Goal: Task Accomplishment & Management: Use online tool/utility

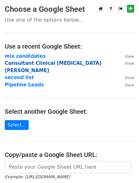
click at [46, 63] on strong "Consultant Clinical psychologist Mo" at bounding box center [53, 66] width 96 height 13
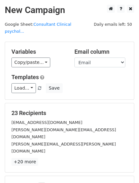
click at [80, 83] on div "Load... Intro email Save" at bounding box center [69, 88] width 125 height 10
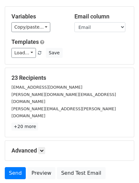
scroll to position [37, 0]
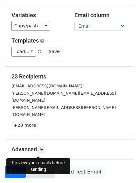
click at [37, 166] on link "Preview" at bounding box center [41, 172] width 28 height 12
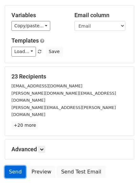
click at [13, 166] on link "Send" at bounding box center [15, 172] width 21 height 12
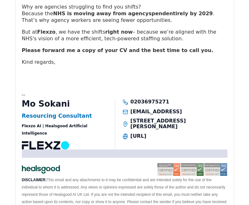
scroll to position [3416, 0]
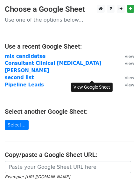
click at [118, 82] on link "View" at bounding box center [126, 85] width 16 height 6
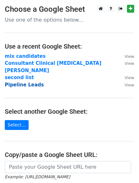
click at [31, 82] on strong "Pipeline Leads" at bounding box center [24, 85] width 39 height 6
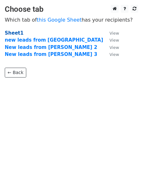
click at [17, 34] on strong "Sheet1" at bounding box center [14, 33] width 19 height 6
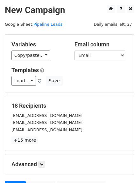
scroll to position [64, 0]
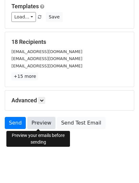
click at [43, 124] on link "Preview" at bounding box center [41, 123] width 28 height 12
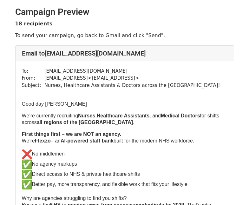
scroll to position [0, 0]
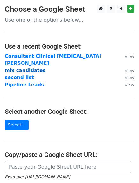
click at [31, 68] on strong "mix candidates" at bounding box center [25, 71] width 41 height 6
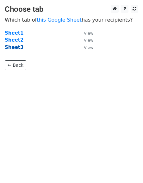
click at [14, 48] on strong "Sheet3" at bounding box center [14, 47] width 19 height 6
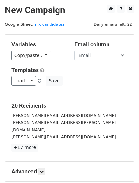
click at [119, 27] on span "Daily emails left: 22" at bounding box center [112, 24] width 43 height 7
